Goal: Task Accomplishment & Management: Manage account settings

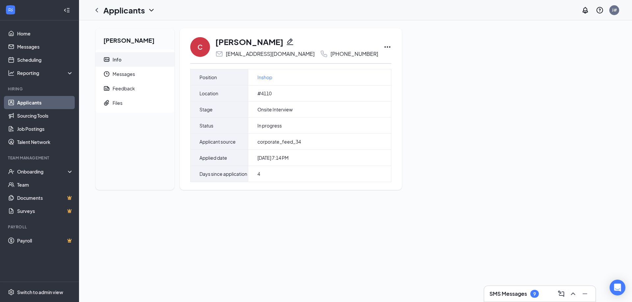
click at [37, 100] on link "Applicants" at bounding box center [45, 102] width 56 height 13
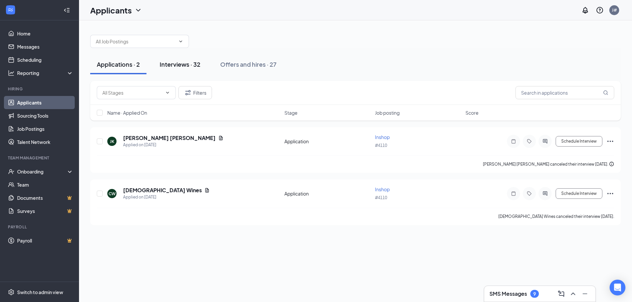
click at [179, 64] on div "Interviews · 32" at bounding box center [180, 64] width 41 height 8
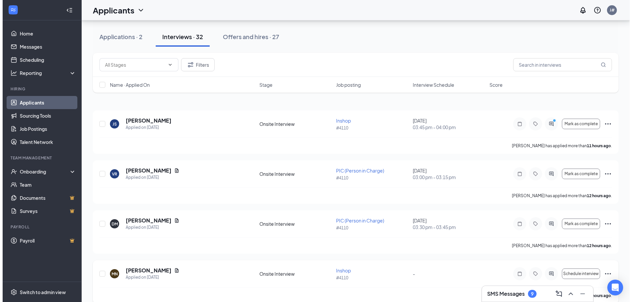
scroll to position [99, 0]
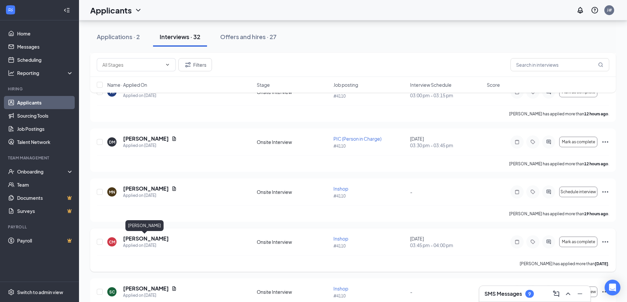
click at [141, 239] on h5 "[PERSON_NAME]" at bounding box center [146, 238] width 46 height 7
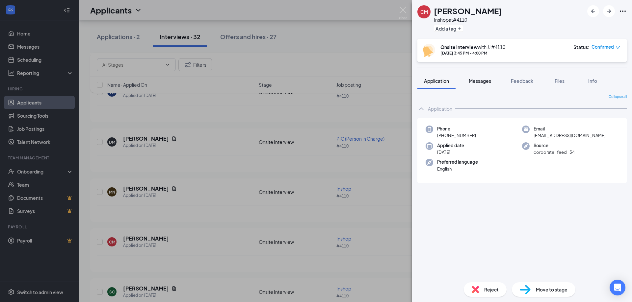
click at [479, 81] on span "Messages" at bounding box center [480, 81] width 22 height 6
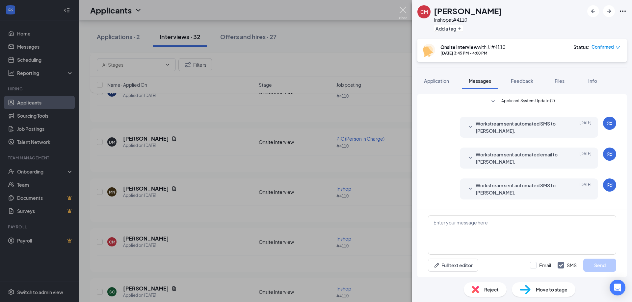
click at [399, 8] on img at bounding box center [403, 13] width 8 height 13
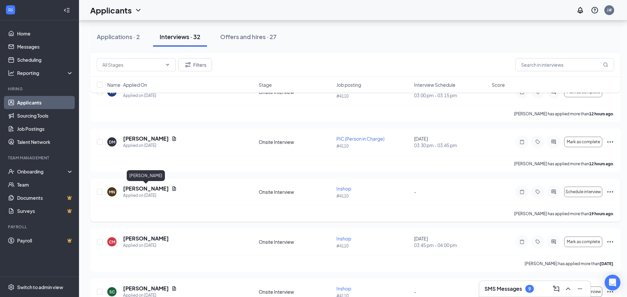
click at [163, 191] on h5 "[PERSON_NAME]" at bounding box center [146, 188] width 46 height 7
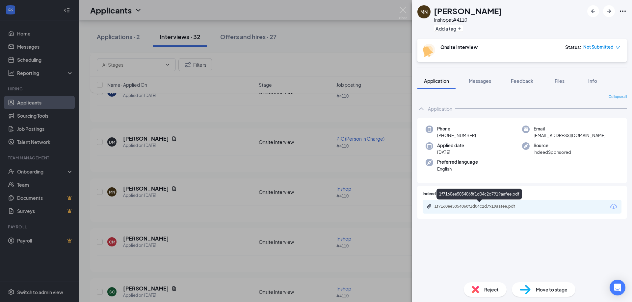
click at [478, 209] on div "1f7160ee5054068f1d04c2d7919aafee.pdf" at bounding box center [480, 206] width 92 height 5
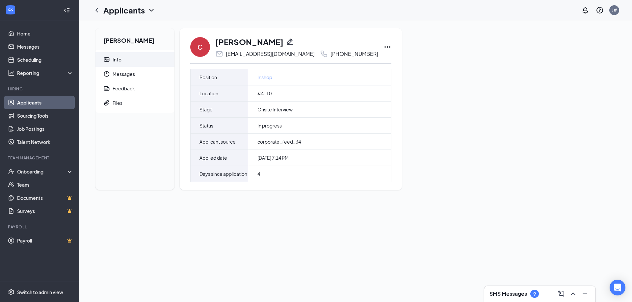
click at [35, 102] on link "Applicants" at bounding box center [45, 102] width 56 height 13
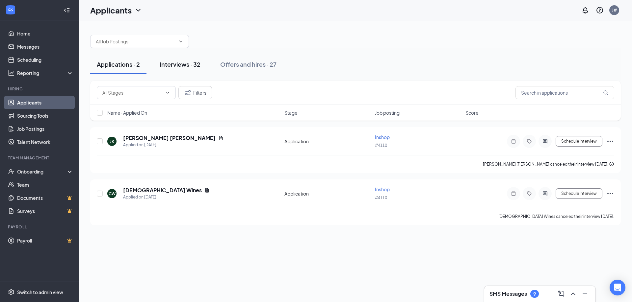
click at [184, 65] on div "Interviews · 32" at bounding box center [180, 64] width 41 height 8
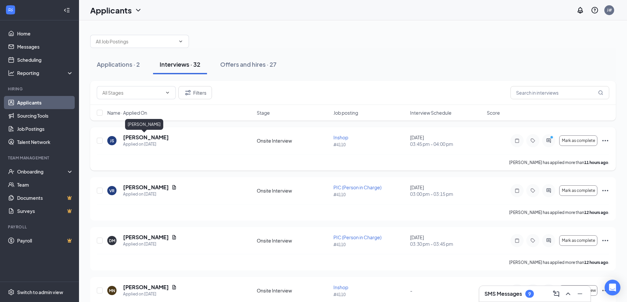
click at [145, 139] on h5 "[PERSON_NAME]" at bounding box center [146, 137] width 46 height 7
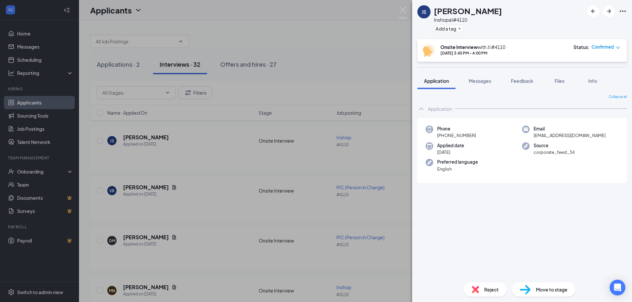
click at [247, 106] on div "JS [PERSON_NAME] Inshop at #4110 Add a tag Onsite Interview with JJ #4110 [DATE…" at bounding box center [316, 151] width 632 height 302
click at [296, 74] on div "Applications · 2 Interviews · 32 Offers and hires · 27" at bounding box center [355, 65] width 530 height 20
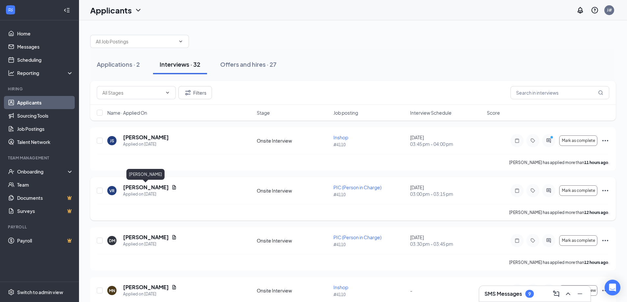
click at [150, 189] on h5 "[PERSON_NAME]" at bounding box center [146, 187] width 46 height 7
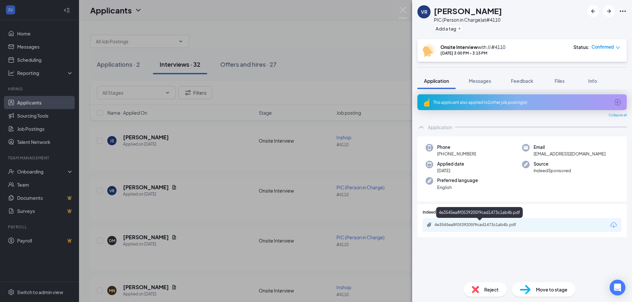
click at [495, 226] on div "4e3545ea8f0539205f9cad1473c1ab4b.pdf" at bounding box center [480, 224] width 92 height 5
click at [321, 37] on div "VR [PERSON_NAME] PIC (Person in Charge) at #4110 Add a tag Onsite Interview wit…" at bounding box center [316, 151] width 632 height 302
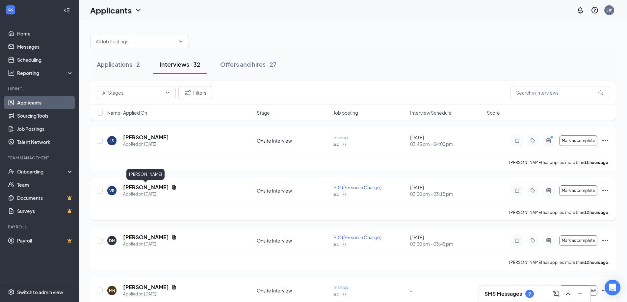
click at [152, 191] on h5 "[PERSON_NAME]" at bounding box center [146, 187] width 46 height 7
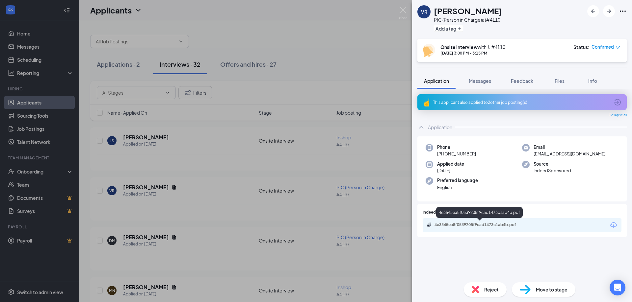
click at [469, 227] on div "4e3545ea8f0539205f9cad1473c1ab4b.pdf" at bounding box center [480, 224] width 92 height 5
click at [222, 190] on div "VR [PERSON_NAME] PIC (Person in Charge) at #4110 Add a tag Onsite Interview wit…" at bounding box center [316, 151] width 632 height 302
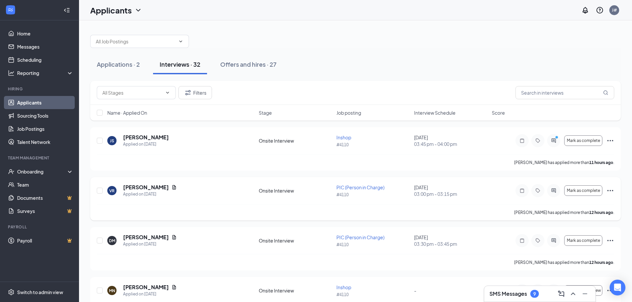
click at [222, 188] on div "VR [PERSON_NAME] Applied on [DATE]" at bounding box center [180, 191] width 147 height 14
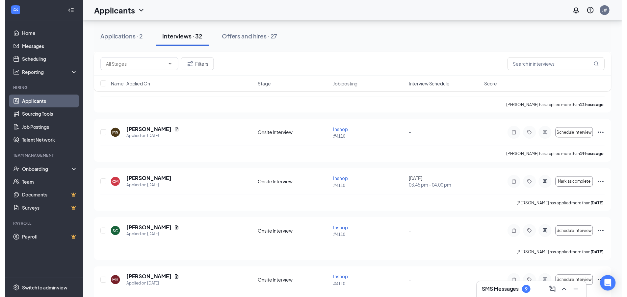
scroll to position [165, 0]
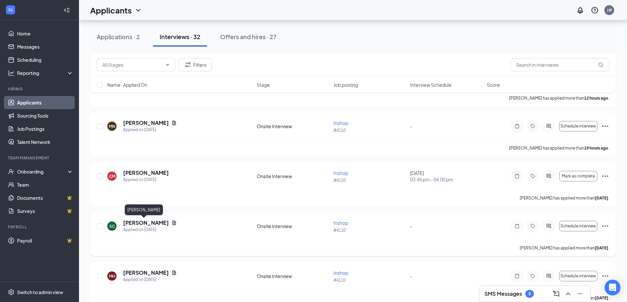
click at [132, 221] on h5 "[PERSON_NAME]" at bounding box center [146, 222] width 46 height 7
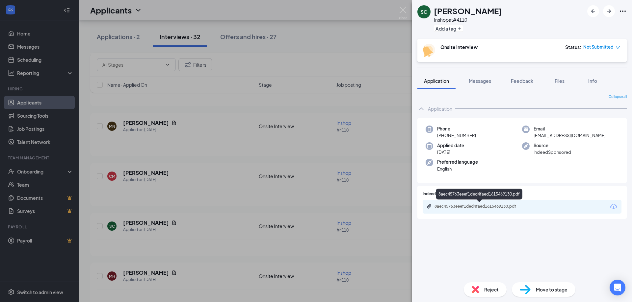
click at [483, 207] on div "8aec45763eeef1ded4faed1615469130.pdf" at bounding box center [480, 206] width 92 height 5
click at [242, 4] on div "SC [PERSON_NAME] Inshop at #4110 Add a tag Onsite Interview Status : Not Submit…" at bounding box center [316, 151] width 632 height 302
